Goal: Information Seeking & Learning: Learn about a topic

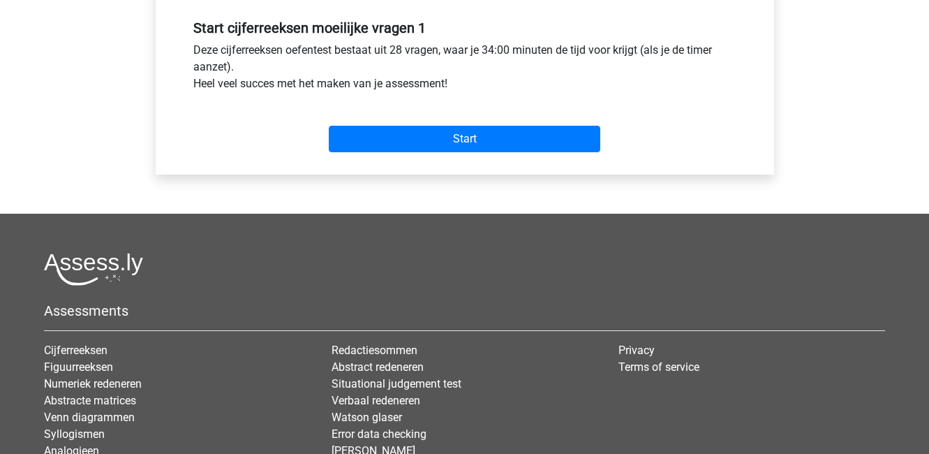
scroll to position [535, 0]
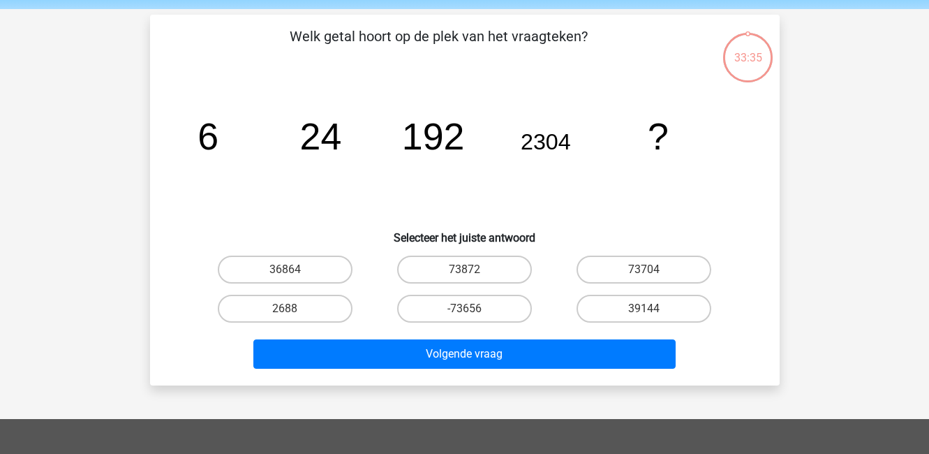
scroll to position [48, 0]
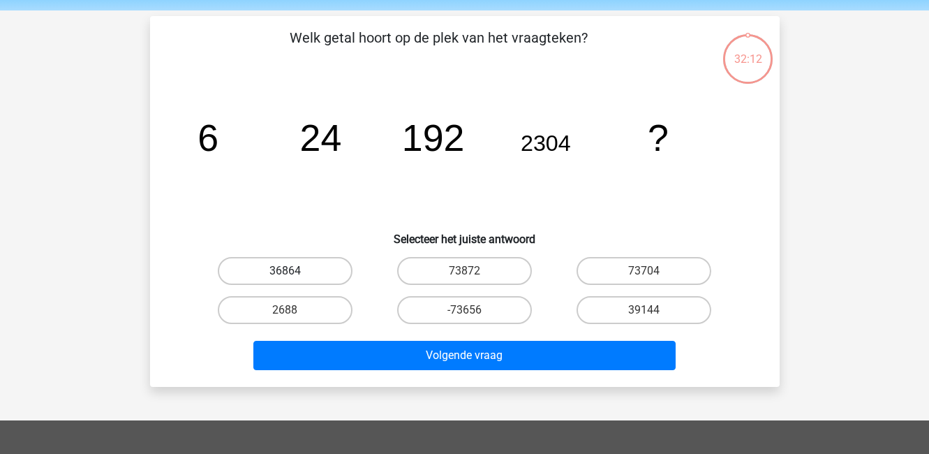
click at [283, 283] on label "36864" at bounding box center [285, 271] width 135 height 28
click at [285, 280] on input "36864" at bounding box center [289, 275] width 9 height 9
radio input "true"
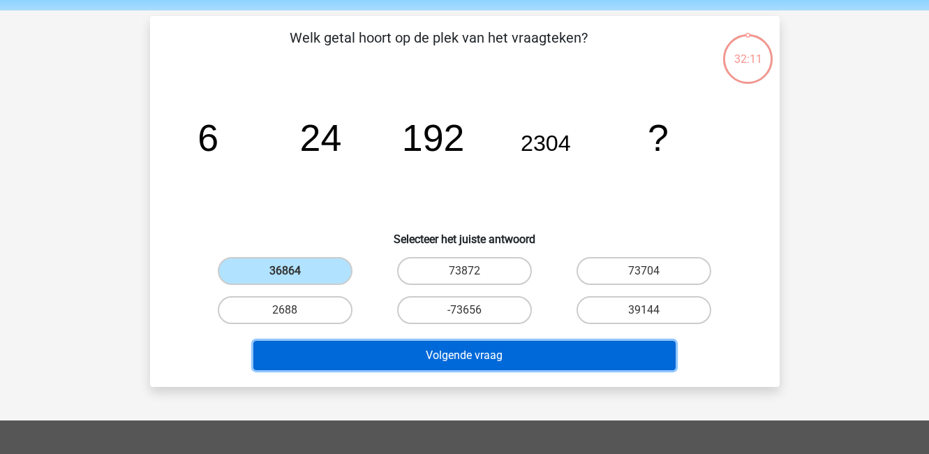
click at [360, 355] on button "Volgende vraag" at bounding box center [464, 355] width 422 height 29
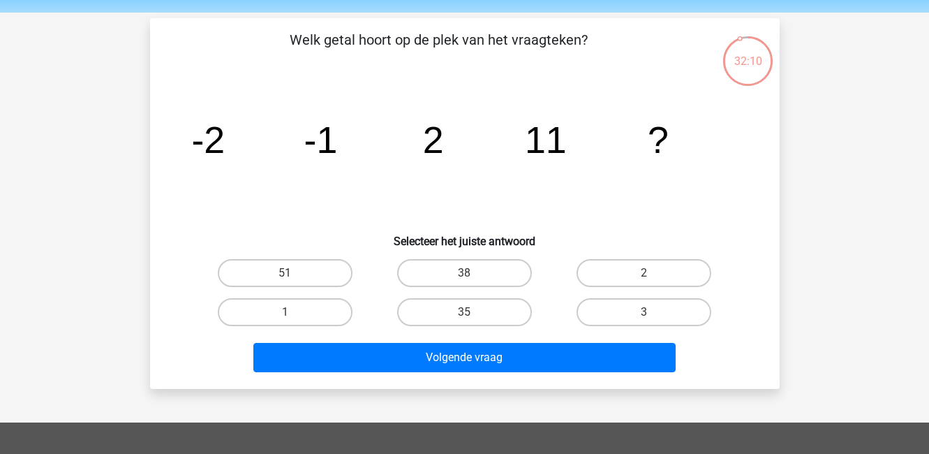
scroll to position [38, 0]
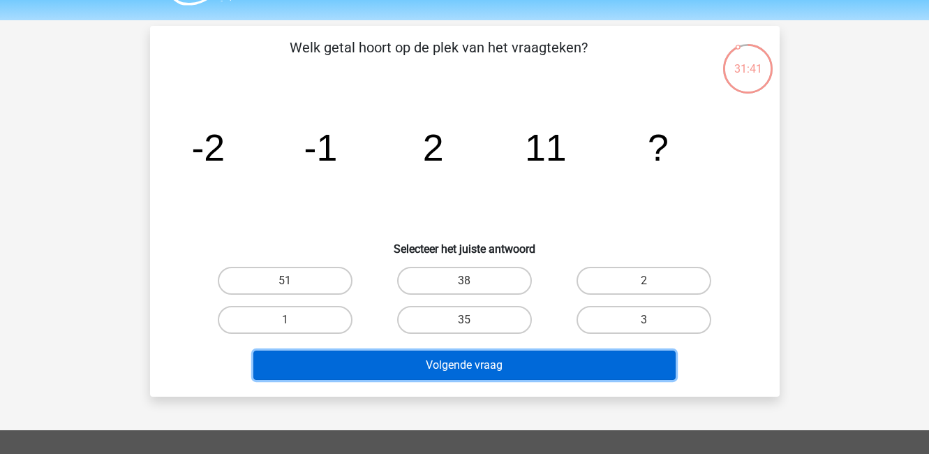
click at [553, 364] on button "Volgende vraag" at bounding box center [464, 364] width 422 height 29
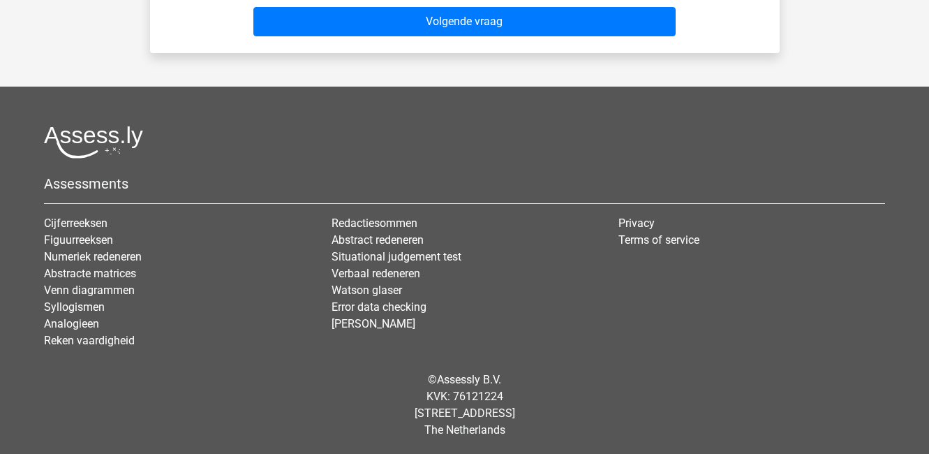
scroll to position [383, 0]
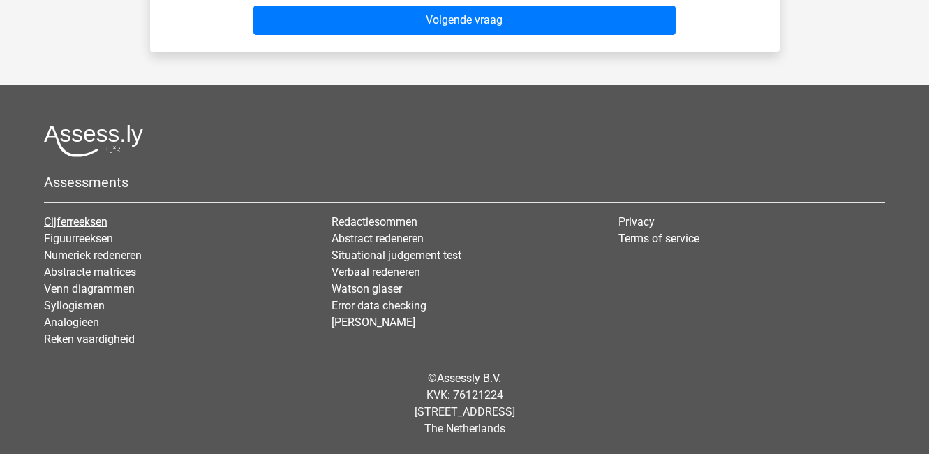
click at [91, 218] on link "Cijferreeksen" at bounding box center [76, 221] width 64 height 13
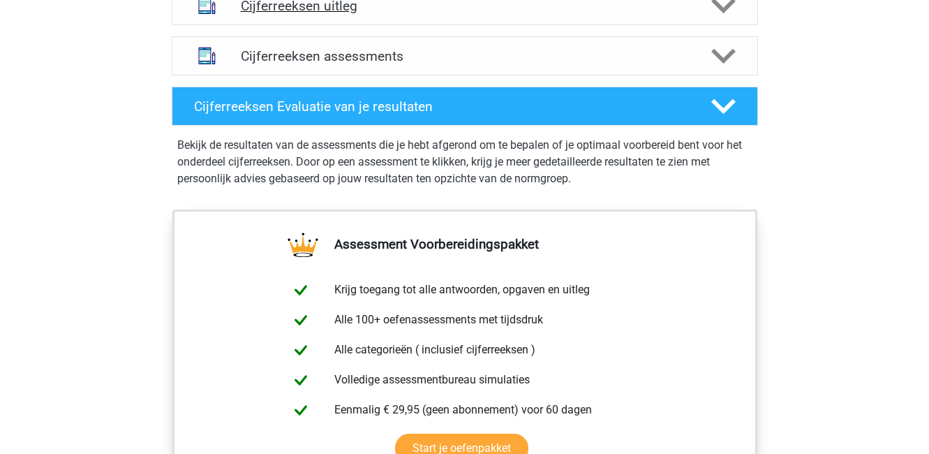
scroll to position [907, 0]
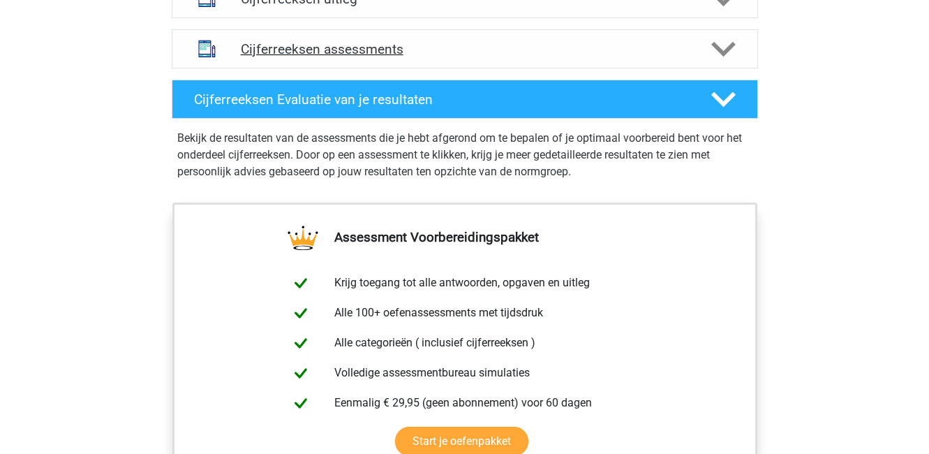
click at [366, 47] on div "Cijferreeksen assessments" at bounding box center [465, 48] width 586 height 39
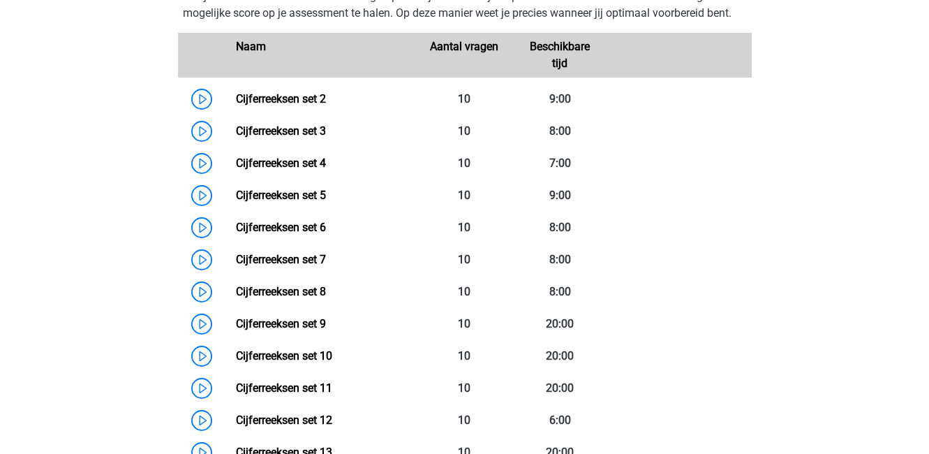
scroll to position [855, 0]
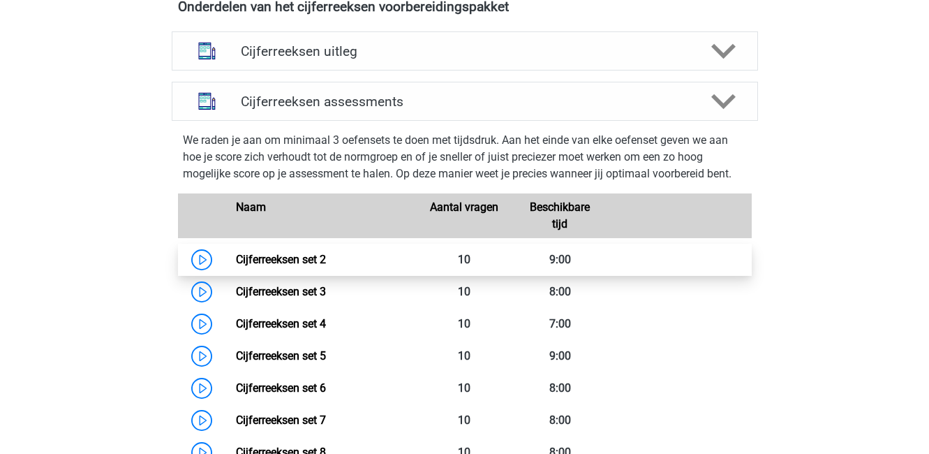
click at [236, 266] on link "Cijferreeksen set 2" at bounding box center [281, 259] width 90 height 13
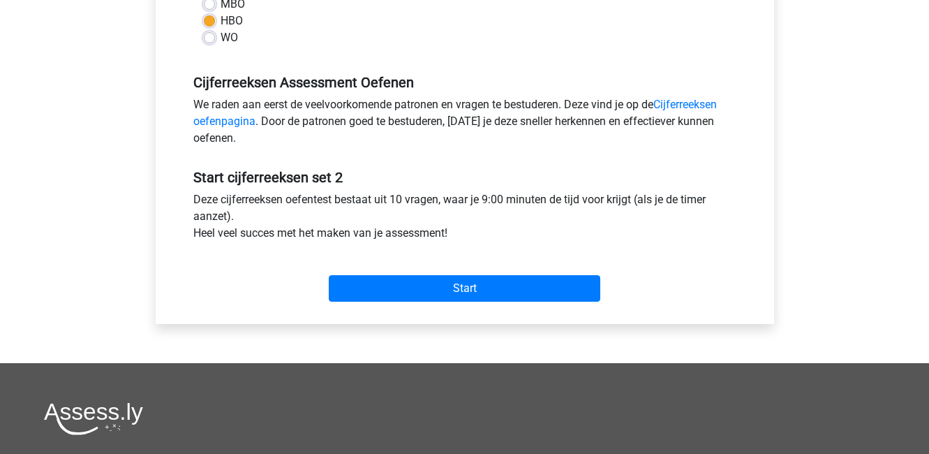
scroll to position [379, 0]
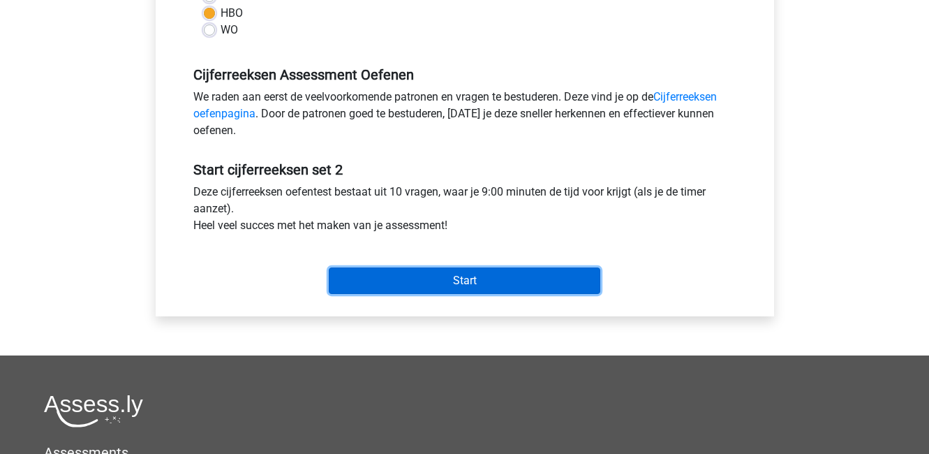
click at [375, 278] on input "Start" at bounding box center [464, 280] width 271 height 27
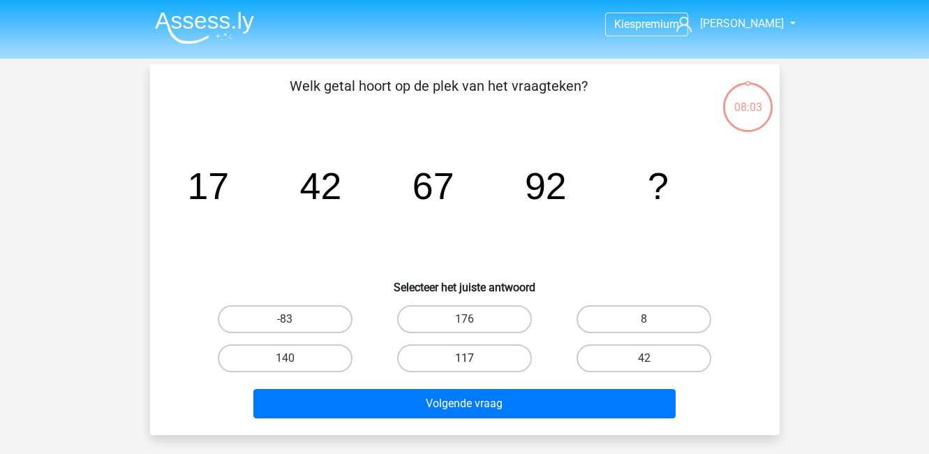
click at [491, 358] on label "117" at bounding box center [464, 358] width 135 height 28
click at [473, 358] on input "117" at bounding box center [468, 362] width 9 height 9
radio input "true"
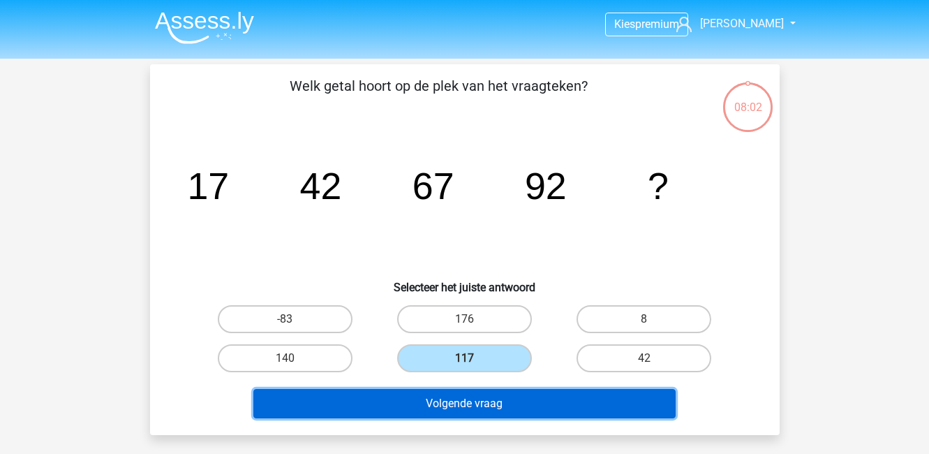
click at [490, 417] on button "Volgende vraag" at bounding box center [464, 403] width 422 height 29
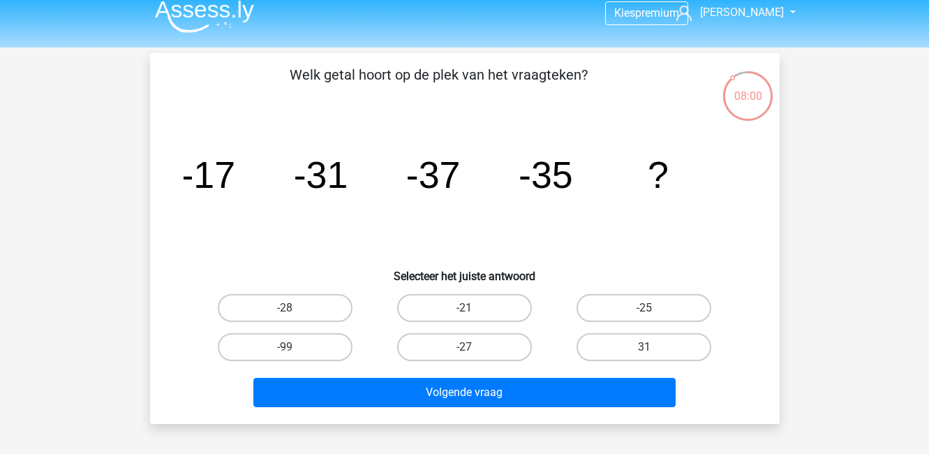
scroll to position [10, 0]
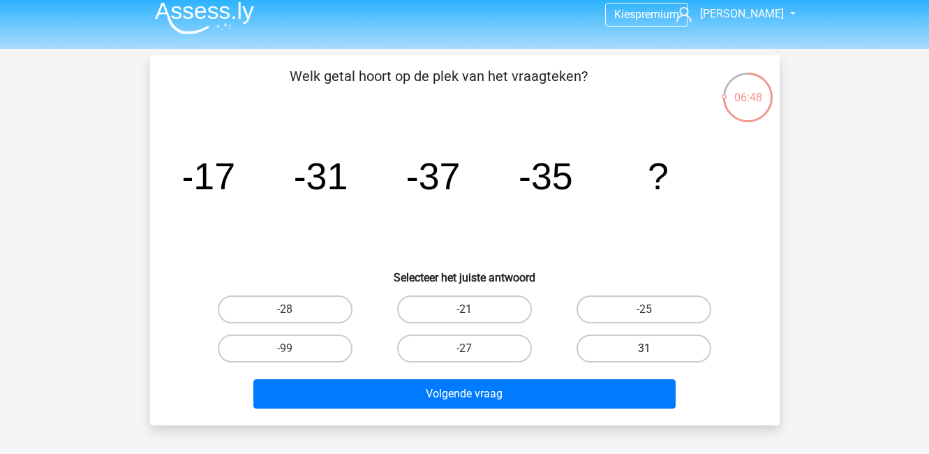
click at [655, 355] on label "31" at bounding box center [643, 348] width 135 height 28
click at [653, 355] on input "31" at bounding box center [648, 352] width 9 height 9
radio input "true"
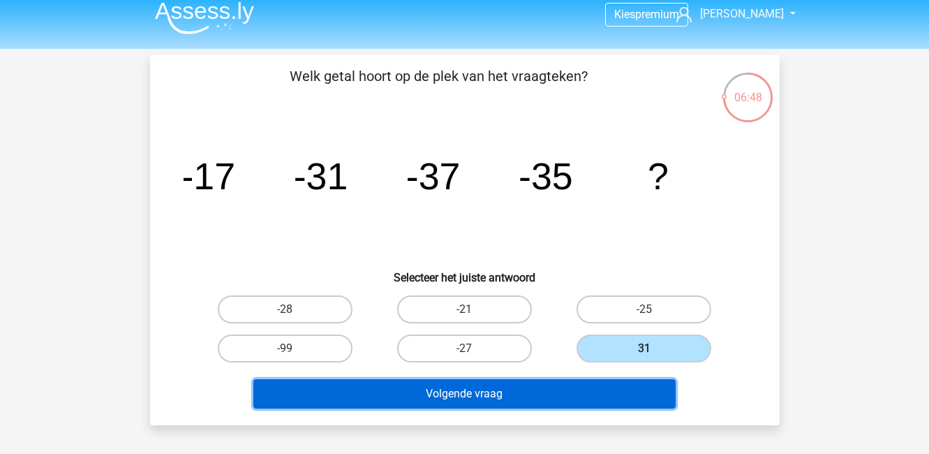
click at [591, 404] on button "Volgende vraag" at bounding box center [464, 393] width 422 height 29
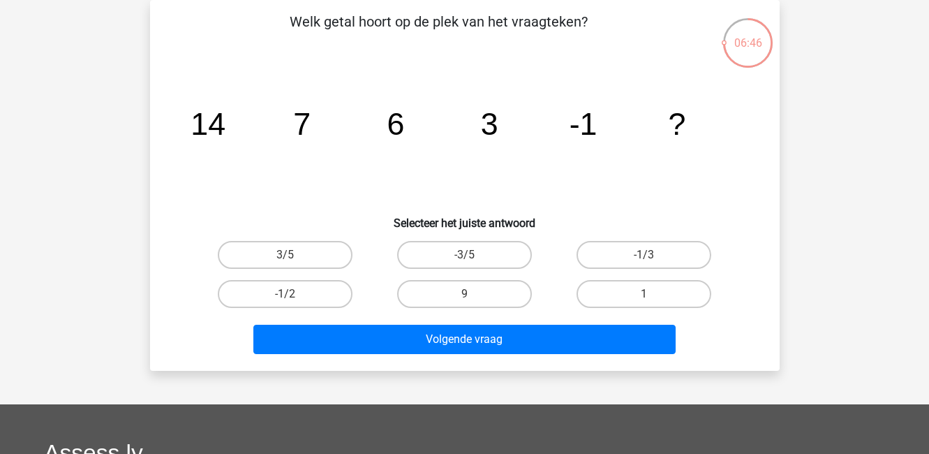
scroll to position [47, 0]
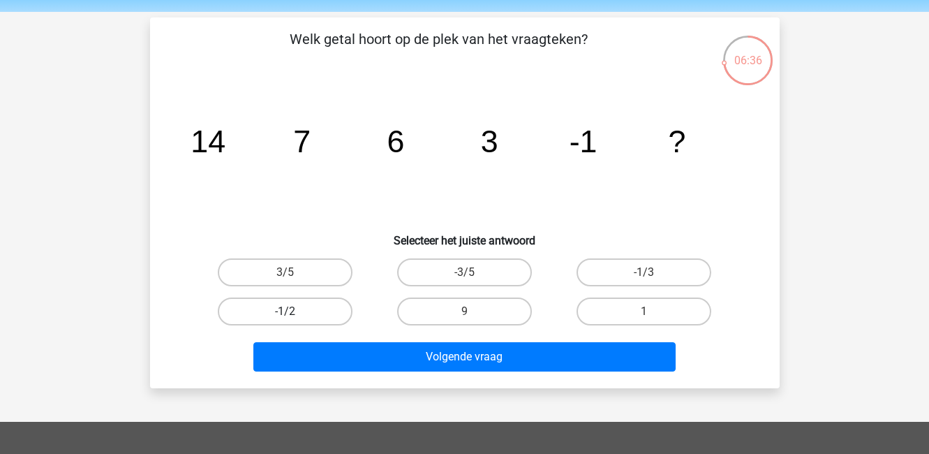
click at [316, 306] on label "-1/2" at bounding box center [285, 311] width 135 height 28
click at [294, 311] on input "-1/2" at bounding box center [289, 315] width 9 height 9
radio input "true"
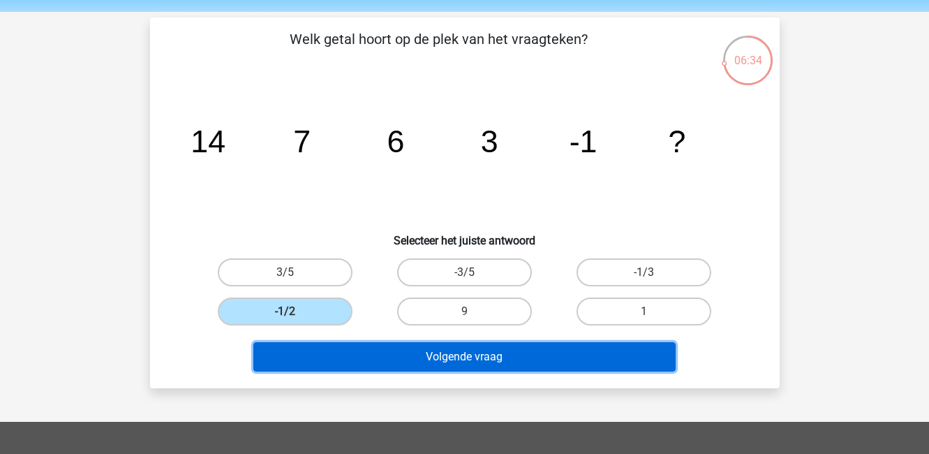
click at [435, 359] on button "Volgende vraag" at bounding box center [464, 356] width 422 height 29
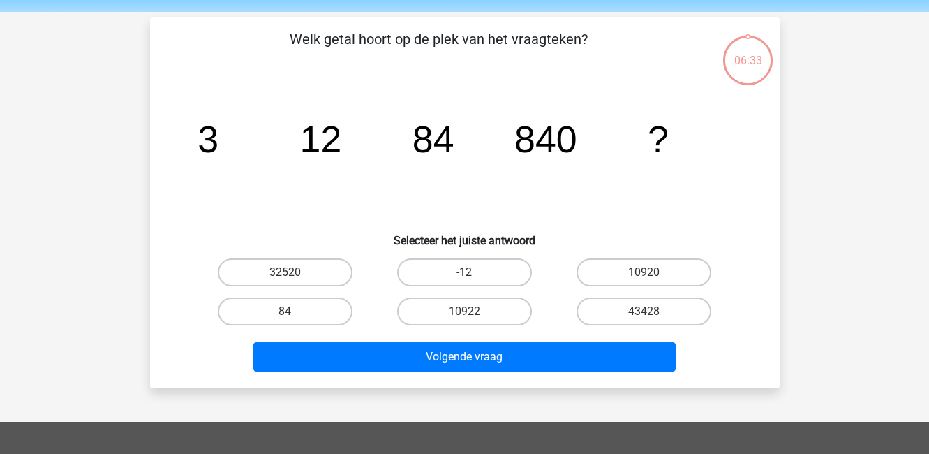
scroll to position [64, 0]
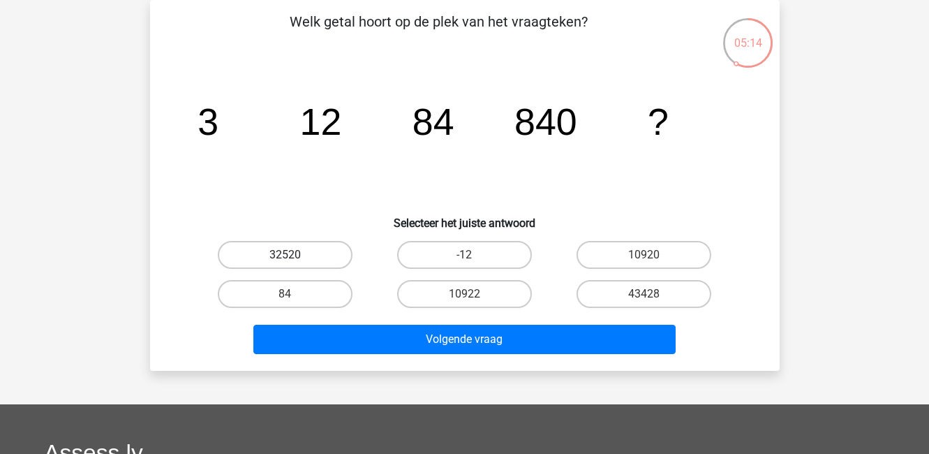
click at [315, 250] on label "32520" at bounding box center [285, 255] width 135 height 28
click at [294, 255] on input "32520" at bounding box center [289, 259] width 9 height 9
radio input "true"
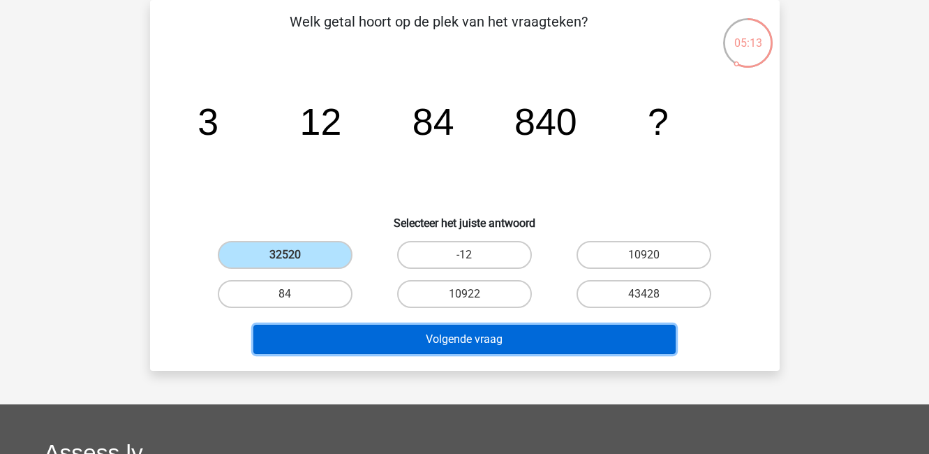
click at [346, 337] on button "Volgende vraag" at bounding box center [464, 339] width 422 height 29
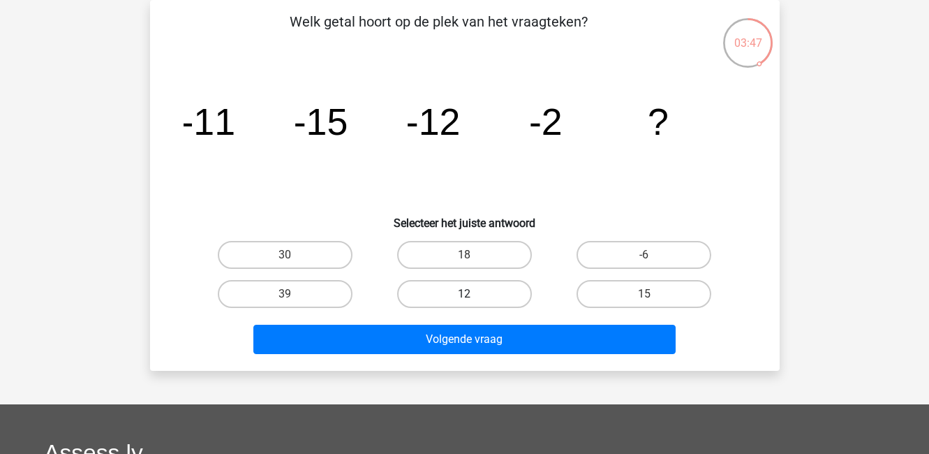
click at [442, 295] on label "12" at bounding box center [464, 294] width 135 height 28
click at [464, 295] on input "12" at bounding box center [468, 298] width 9 height 9
radio input "true"
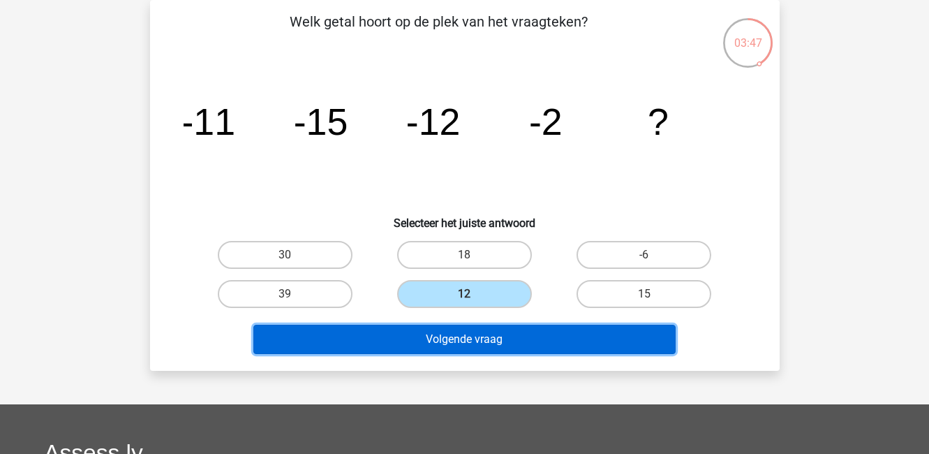
click at [435, 334] on button "Volgende vraag" at bounding box center [464, 339] width 422 height 29
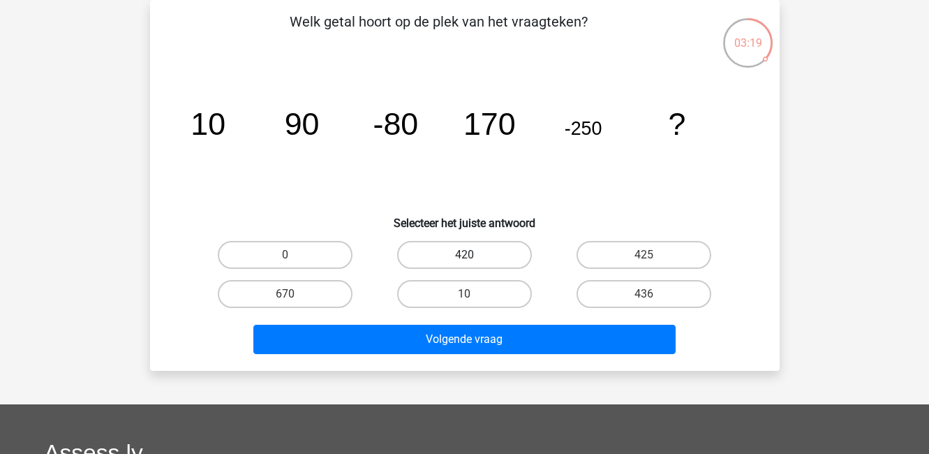
click at [504, 246] on label "420" at bounding box center [464, 255] width 135 height 28
click at [473, 255] on input "420" at bounding box center [468, 259] width 9 height 9
radio input "true"
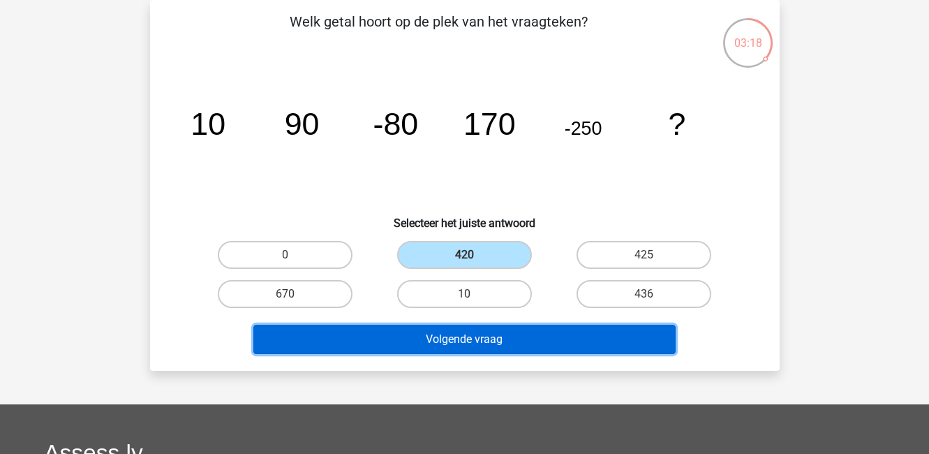
click at [512, 334] on button "Volgende vraag" at bounding box center [464, 339] width 422 height 29
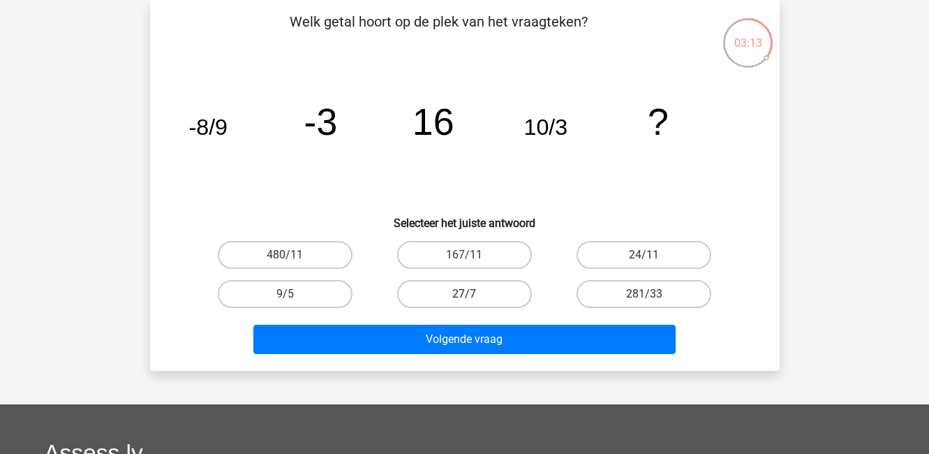
click at [493, 295] on label "27/7" at bounding box center [464, 294] width 135 height 28
click at [473, 295] on input "27/7" at bounding box center [468, 298] width 9 height 9
radio input "true"
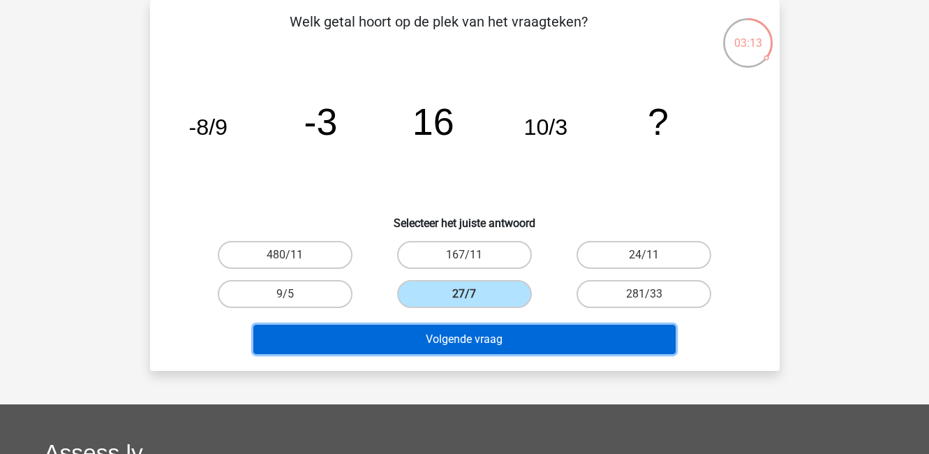
click at [493, 332] on button "Volgende vraag" at bounding box center [464, 339] width 422 height 29
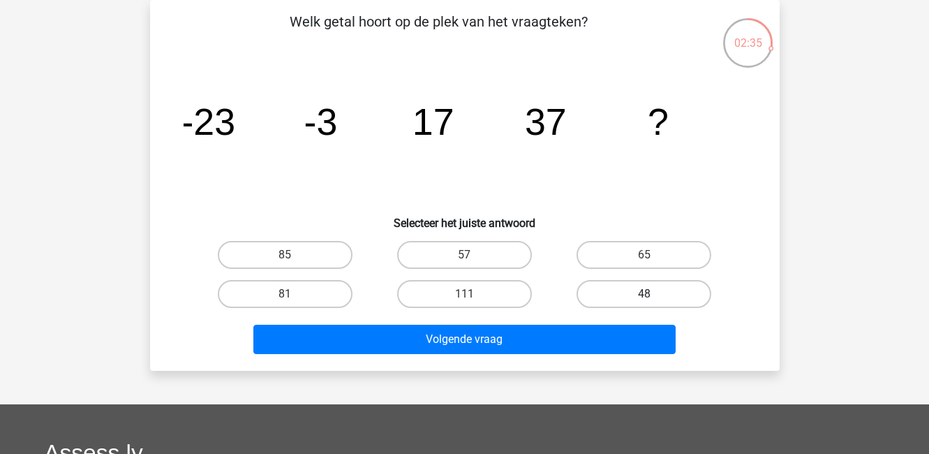
click at [638, 295] on label "48" at bounding box center [643, 294] width 135 height 28
click at [644, 295] on input "48" at bounding box center [648, 298] width 9 height 9
radio input "true"
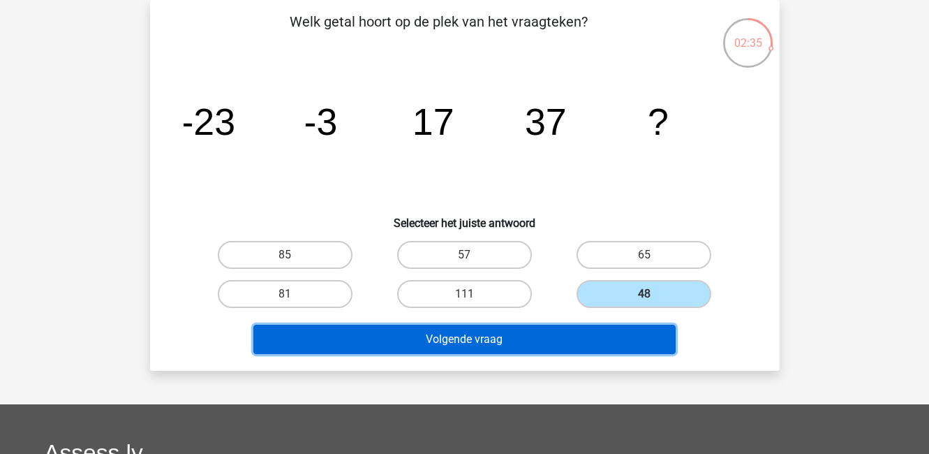
click at [620, 347] on button "Volgende vraag" at bounding box center [464, 339] width 422 height 29
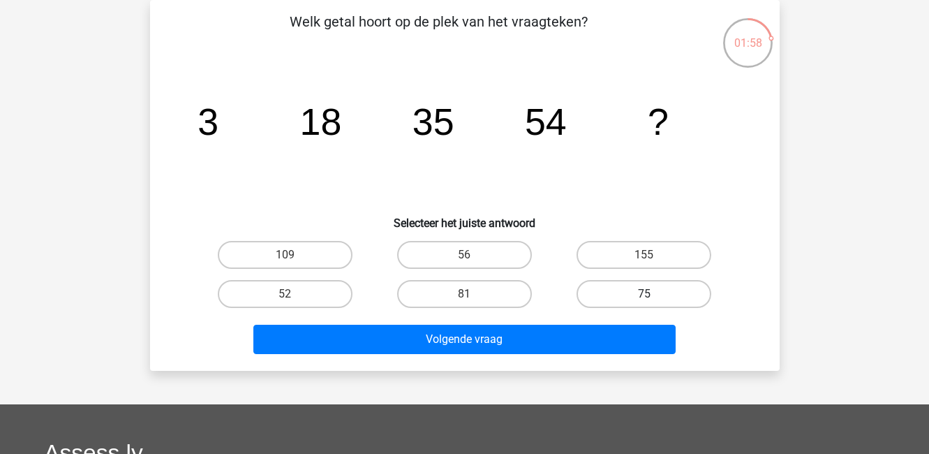
click at [603, 295] on label "75" at bounding box center [643, 294] width 135 height 28
click at [644, 295] on input "75" at bounding box center [648, 298] width 9 height 9
radio input "true"
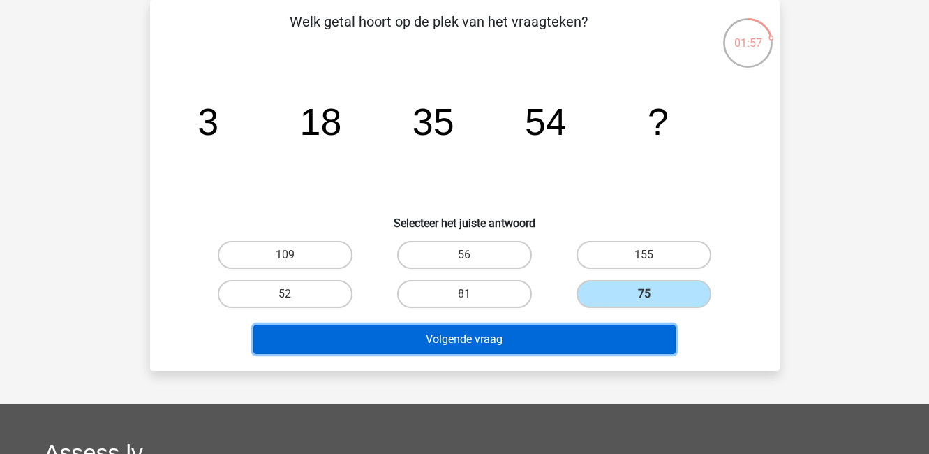
click at [597, 348] on button "Volgende vraag" at bounding box center [464, 339] width 422 height 29
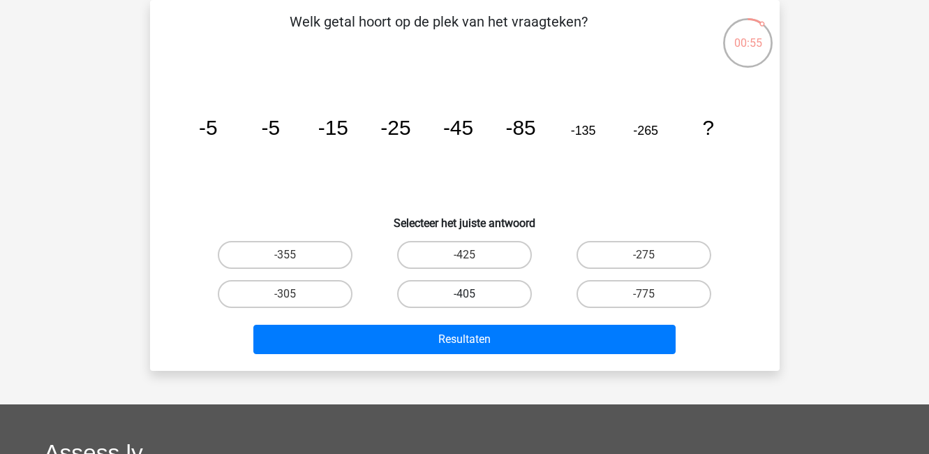
click at [500, 291] on label "-405" at bounding box center [464, 294] width 135 height 28
click at [473, 294] on input "-405" at bounding box center [468, 298] width 9 height 9
radio input "true"
click at [497, 359] on div "Resultaten" at bounding box center [464, 342] width 539 height 35
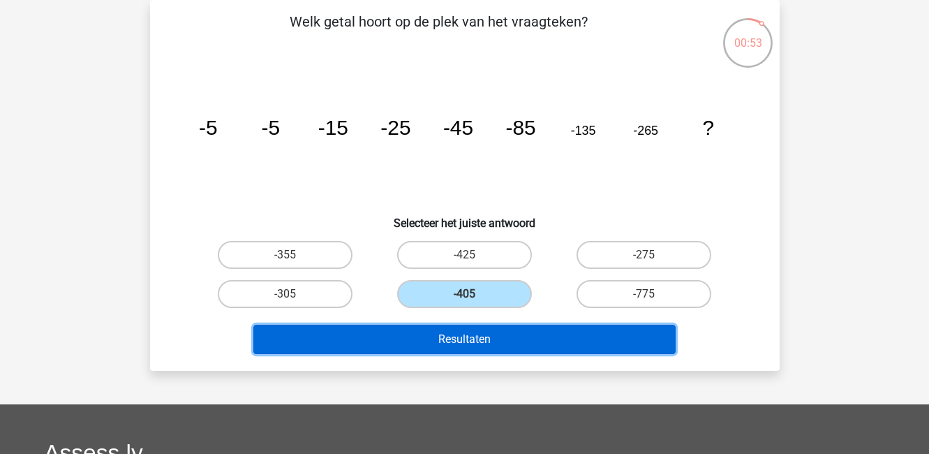
click at [505, 334] on button "Resultaten" at bounding box center [464, 339] width 422 height 29
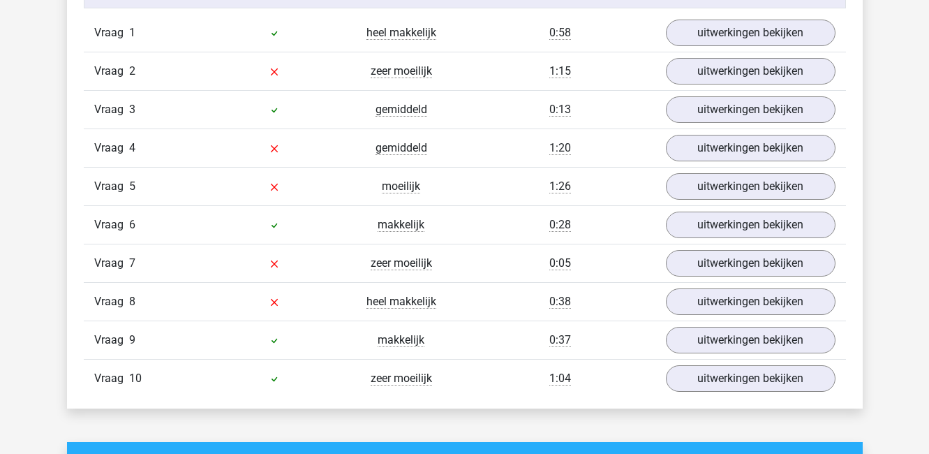
scroll to position [1193, 0]
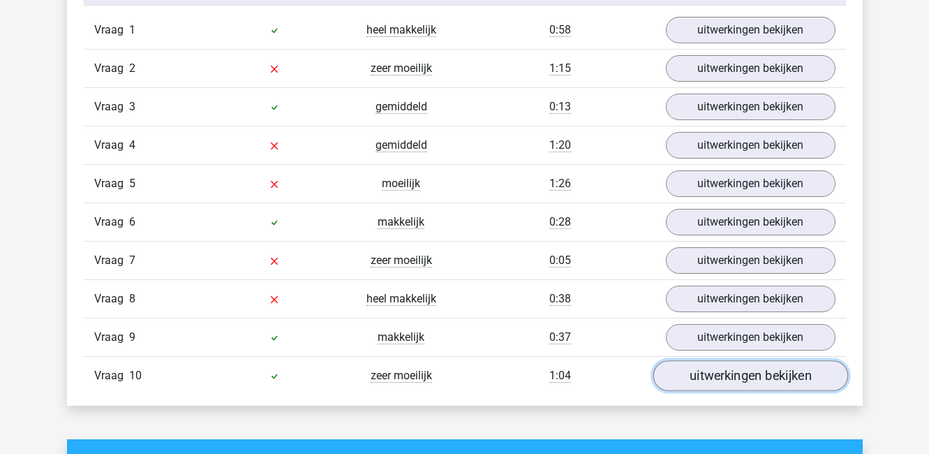
click at [706, 389] on link "uitwerkingen bekijken" at bounding box center [750, 375] width 195 height 31
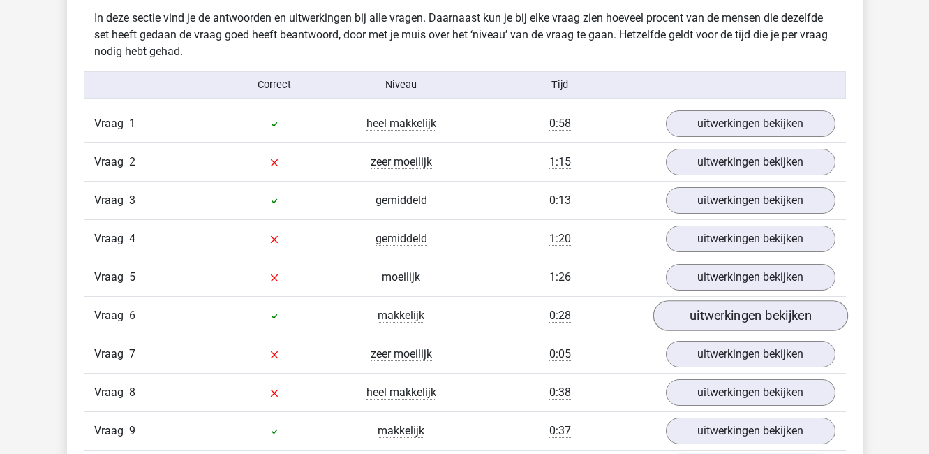
scroll to position [1074, 0]
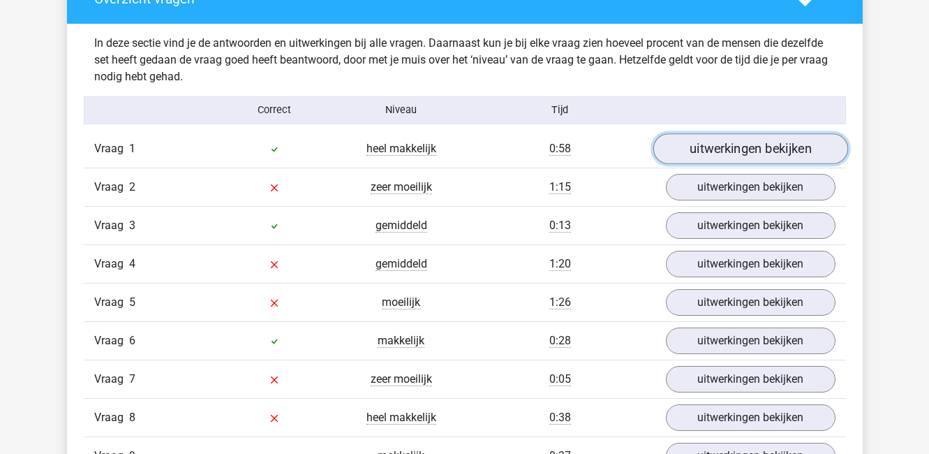
click at [773, 151] on link "uitwerkingen bekijken" at bounding box center [750, 148] width 195 height 31
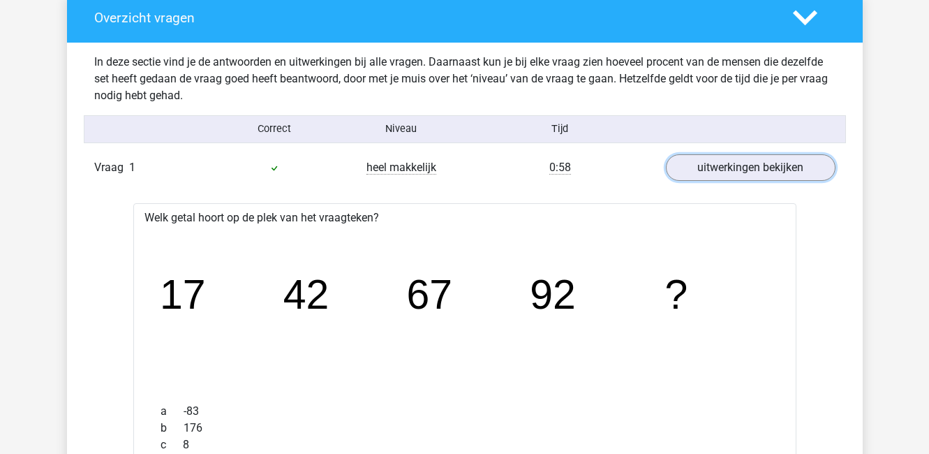
scroll to position [1057, 0]
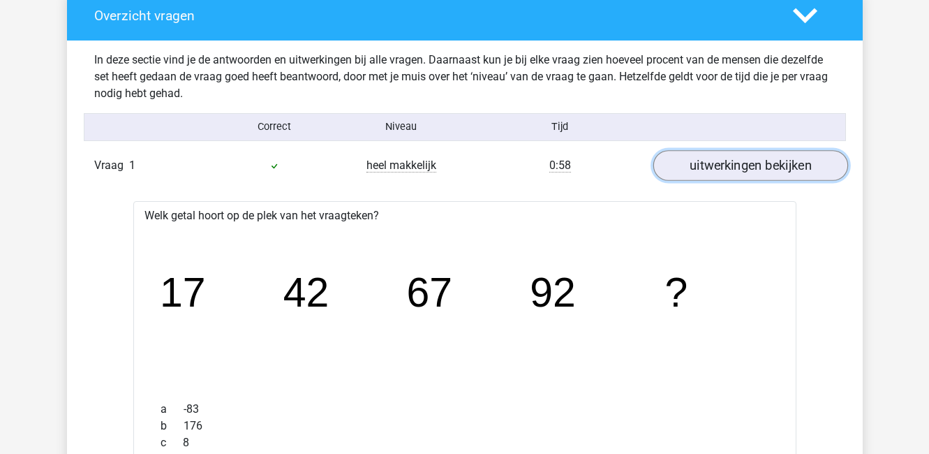
click at [744, 174] on link "uitwerkingen bekijken" at bounding box center [750, 165] width 195 height 31
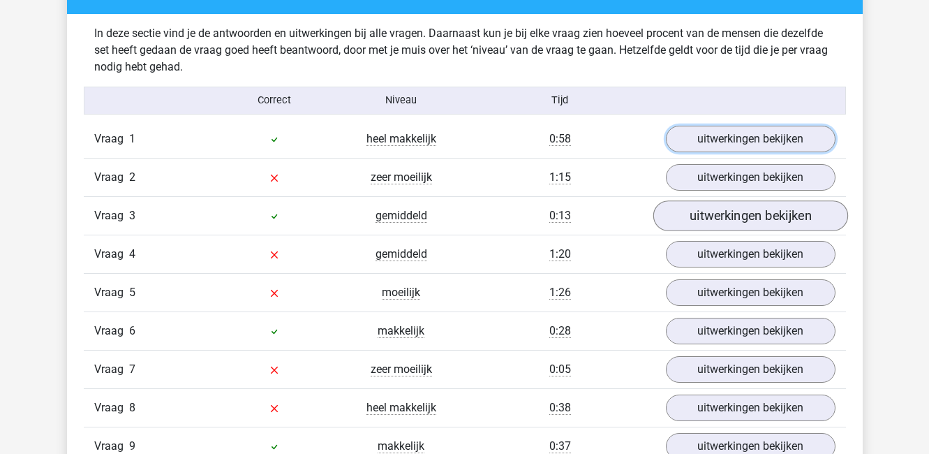
scroll to position [1098, 0]
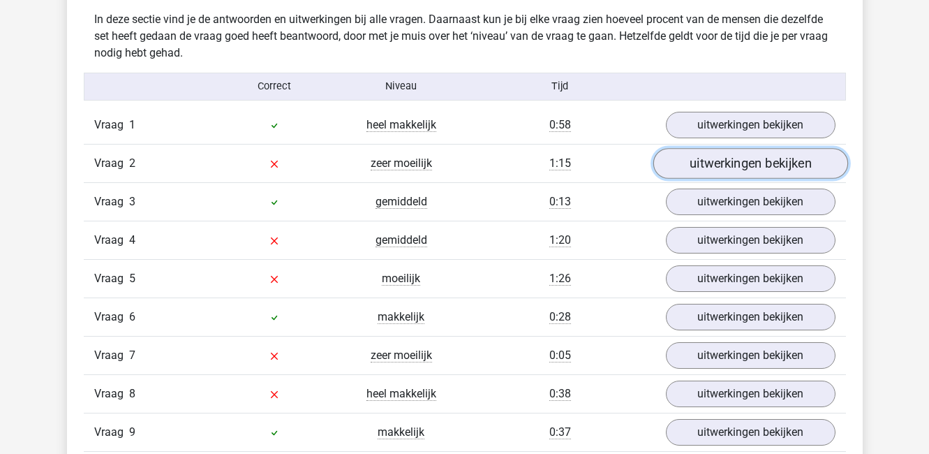
click at [738, 165] on link "uitwerkingen bekijken" at bounding box center [750, 163] width 195 height 31
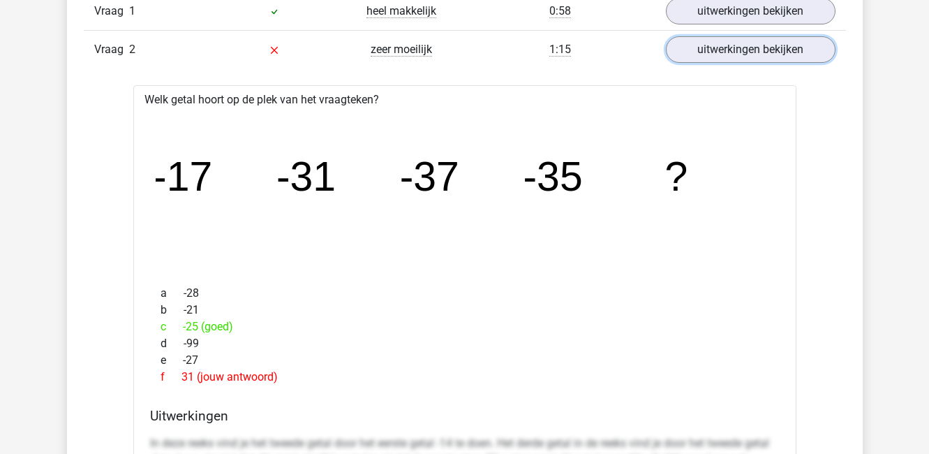
scroll to position [1191, 0]
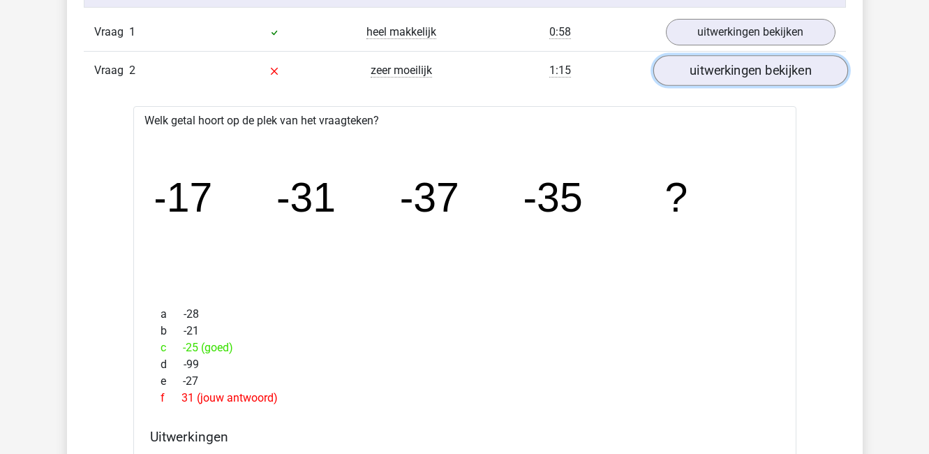
click at [747, 65] on link "uitwerkingen bekijken" at bounding box center [750, 70] width 195 height 31
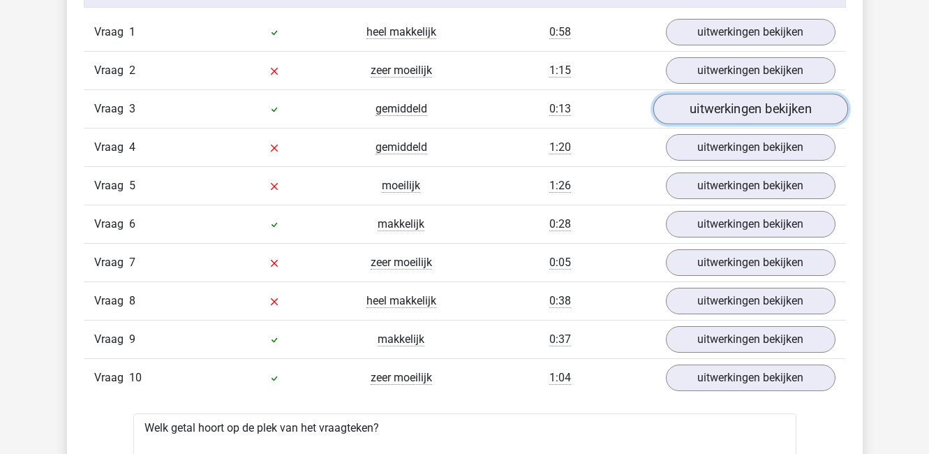
click at [743, 113] on link "uitwerkingen bekijken" at bounding box center [750, 109] width 195 height 31
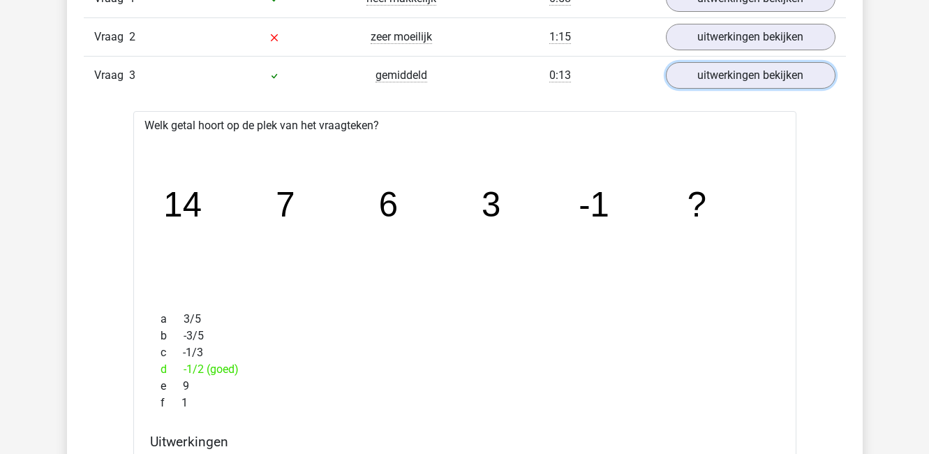
scroll to position [1223, 0]
click at [747, 72] on link "uitwerkingen bekijken" at bounding box center [750, 76] width 195 height 31
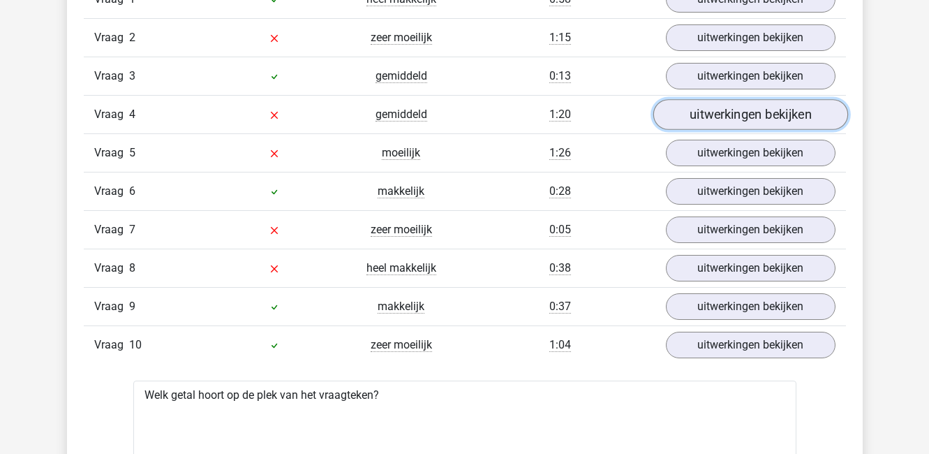
click at [754, 115] on link "uitwerkingen bekijken" at bounding box center [750, 114] width 195 height 31
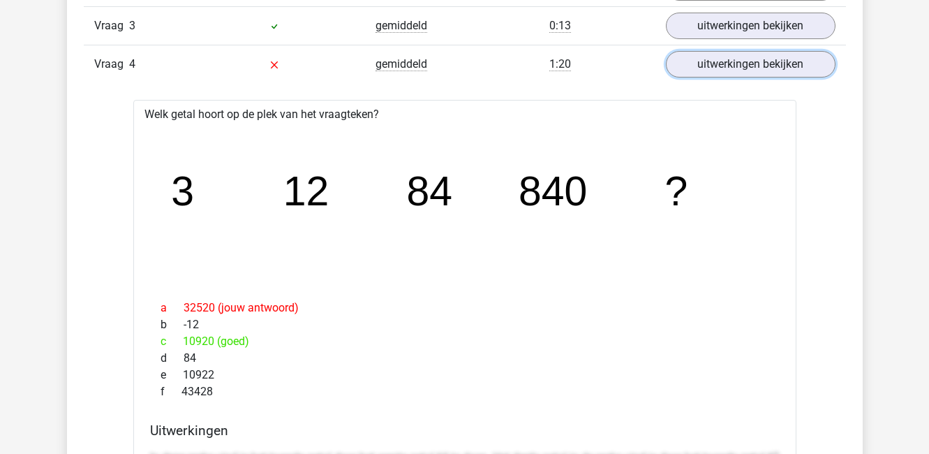
scroll to position [1274, 0]
click at [773, 72] on link "uitwerkingen bekijken" at bounding box center [750, 63] width 195 height 31
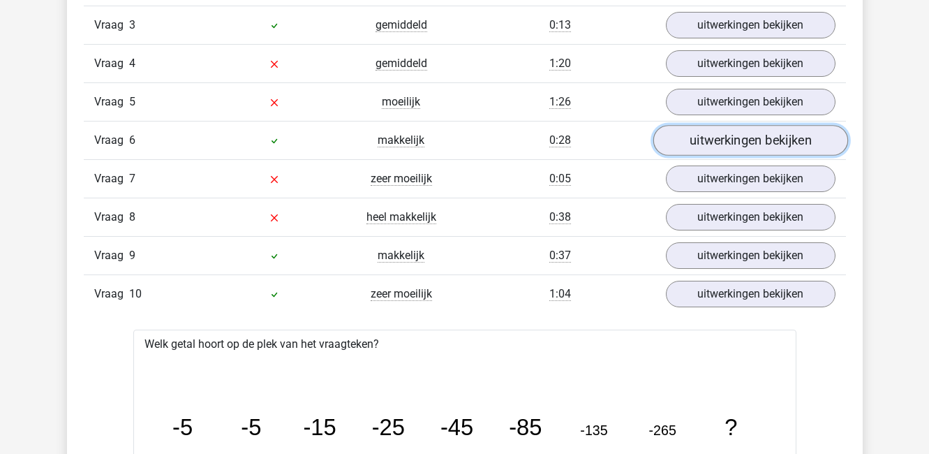
click at [747, 145] on link "uitwerkingen bekijken" at bounding box center [750, 140] width 195 height 31
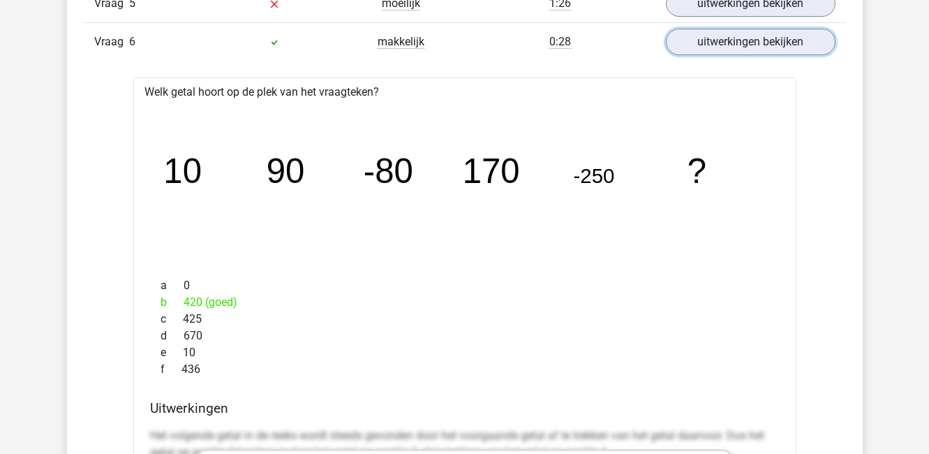
scroll to position [1376, 0]
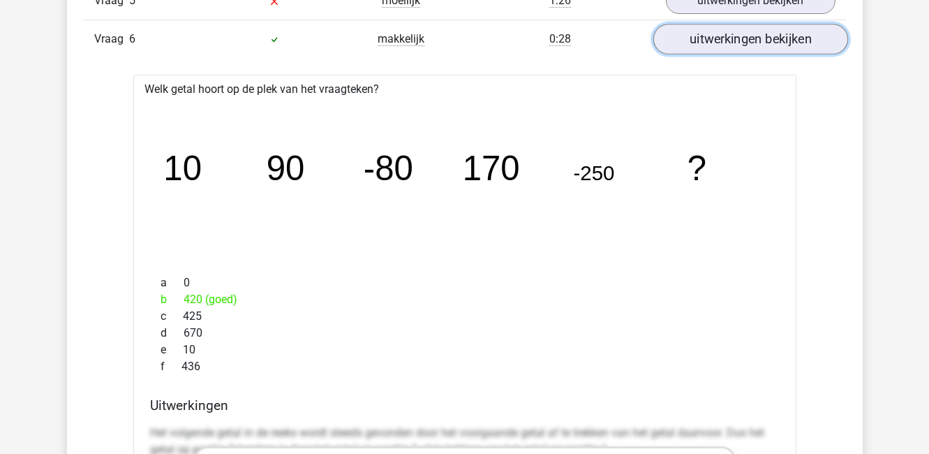
click at [777, 49] on link "uitwerkingen bekijken" at bounding box center [750, 39] width 195 height 31
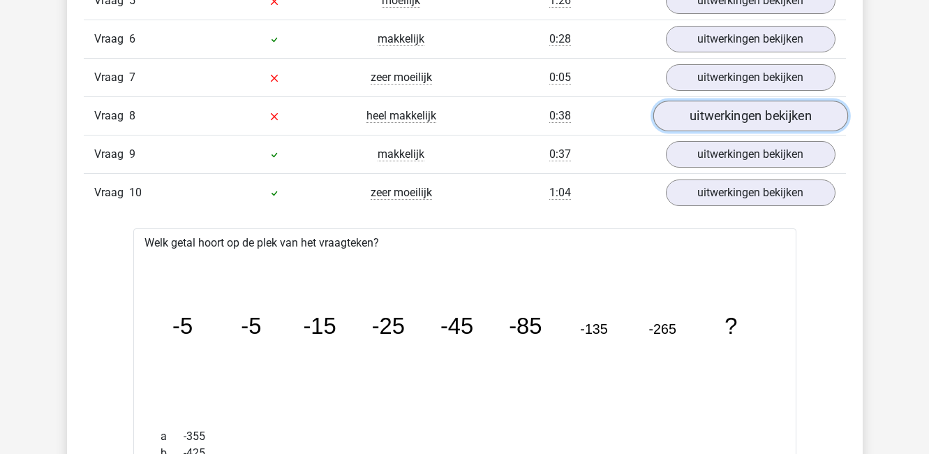
click at [764, 122] on link "uitwerkingen bekijken" at bounding box center [750, 115] width 195 height 31
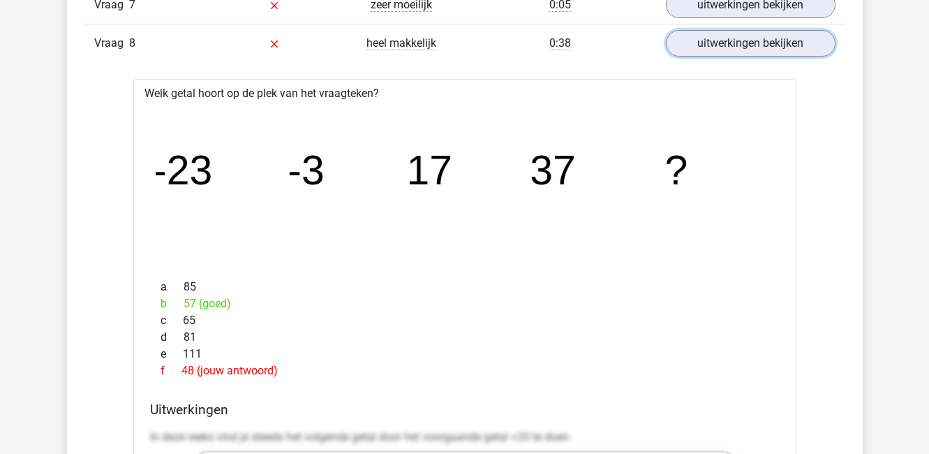
scroll to position [1453, 0]
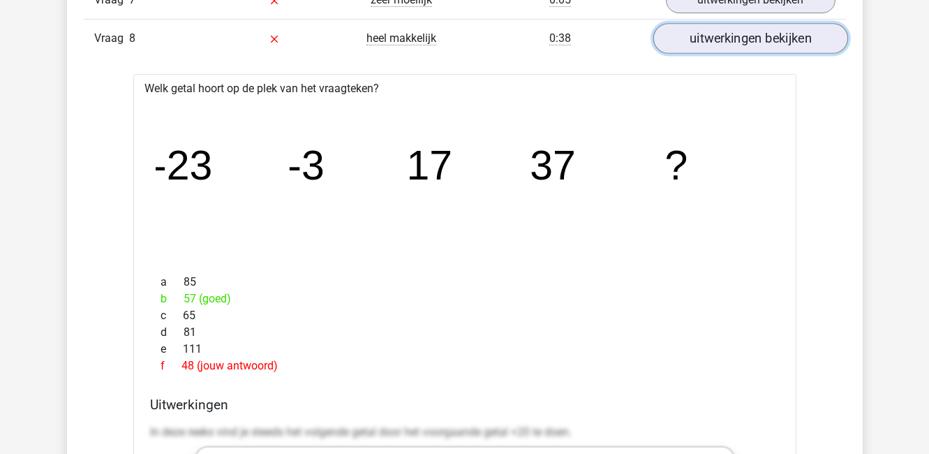
click at [755, 47] on link "uitwerkingen bekijken" at bounding box center [750, 38] width 195 height 31
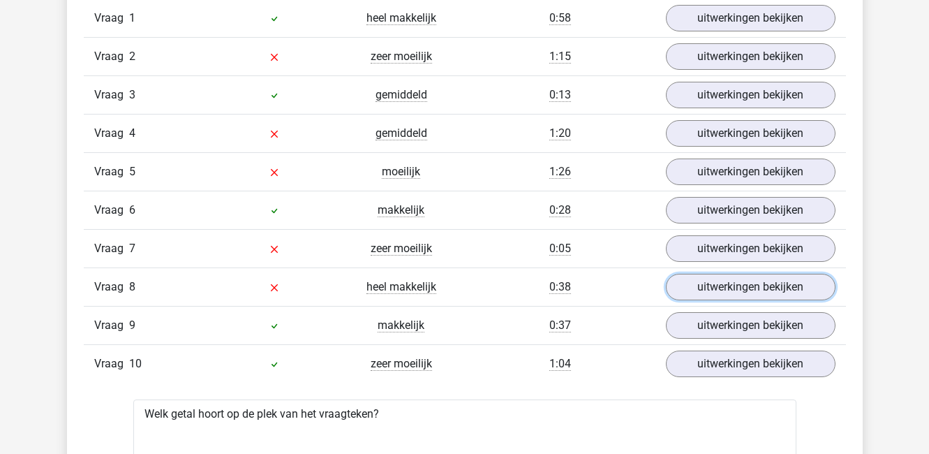
scroll to position [1177, 0]
